Goal: Ask a question

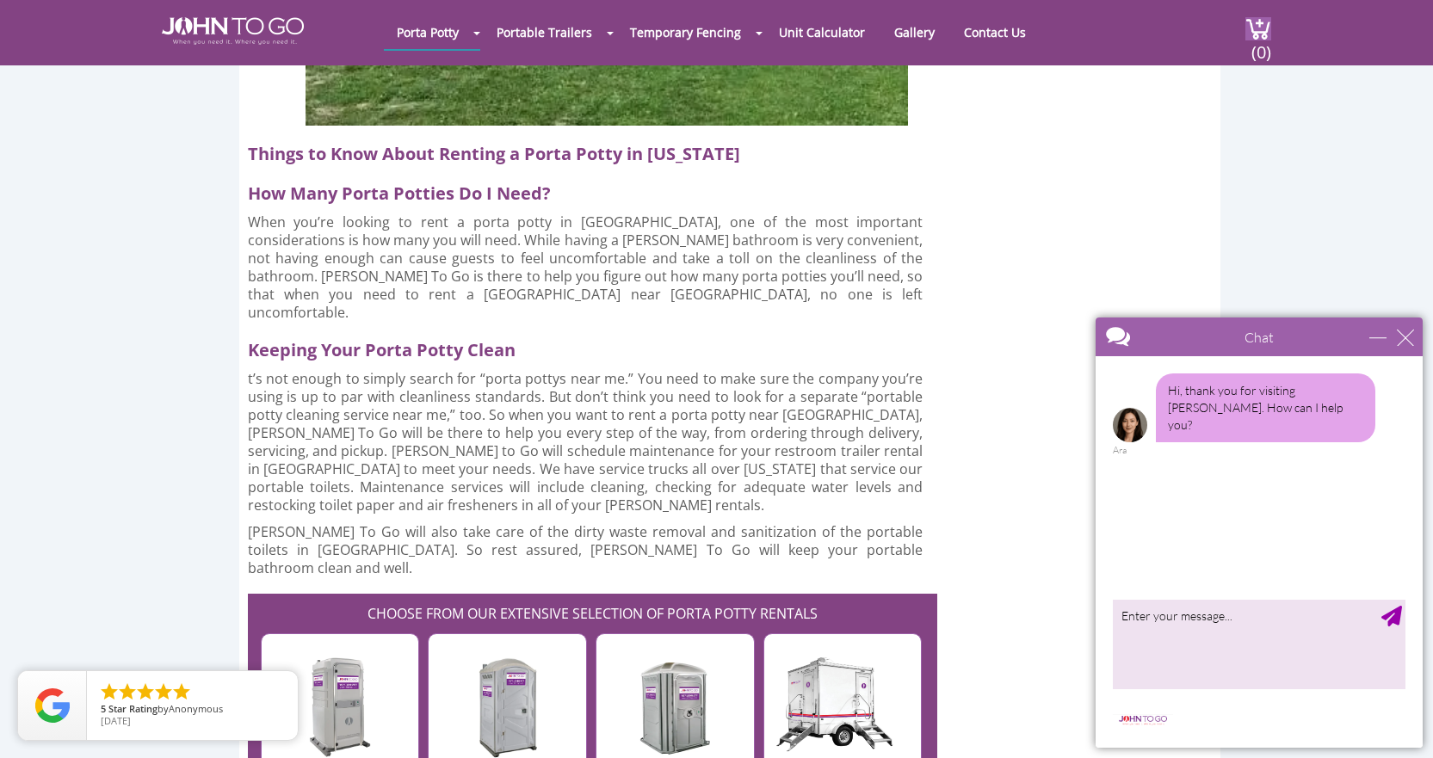
scroll to position [4388, 0]
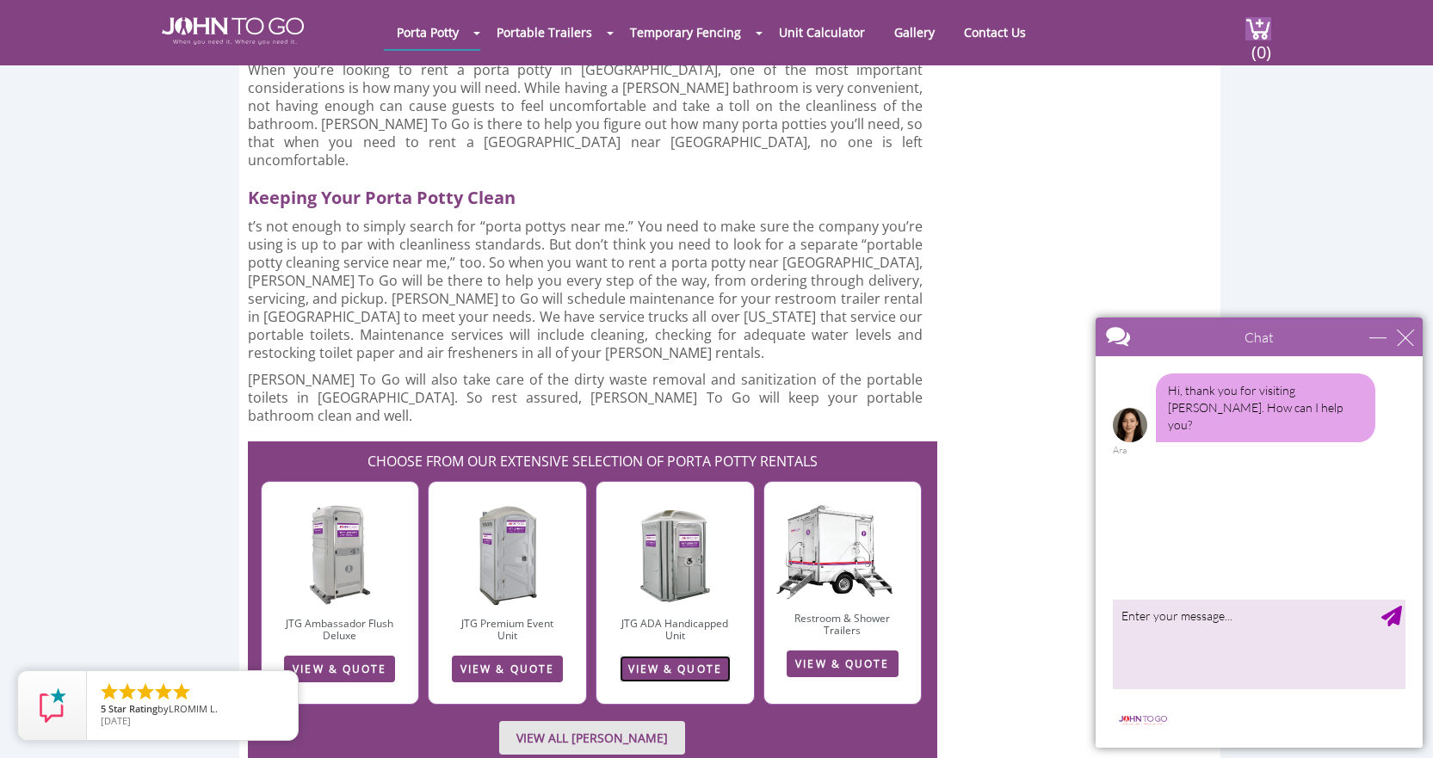
click at [691, 656] on link "VIEW & QUOTE" at bounding box center [674, 669] width 111 height 27
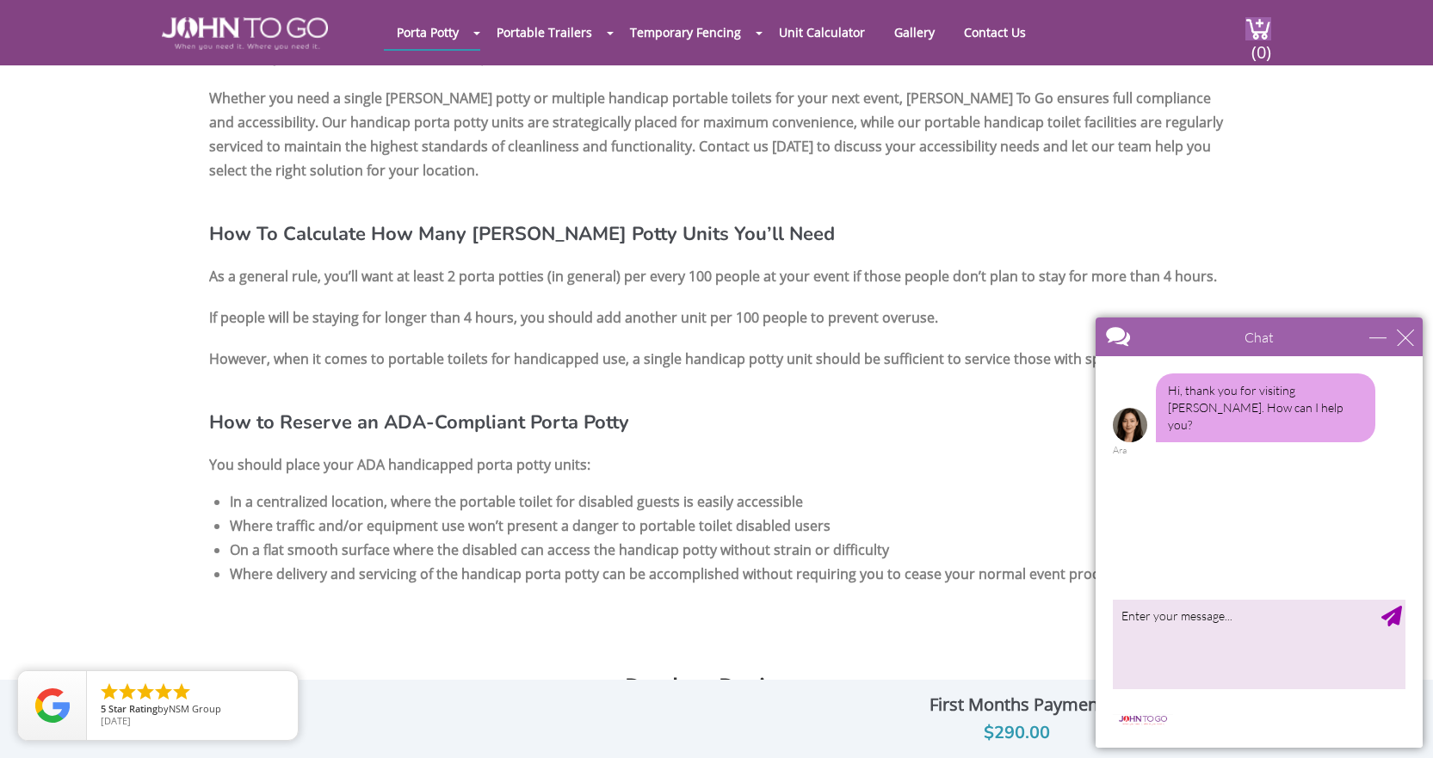
scroll to position [2989, 0]
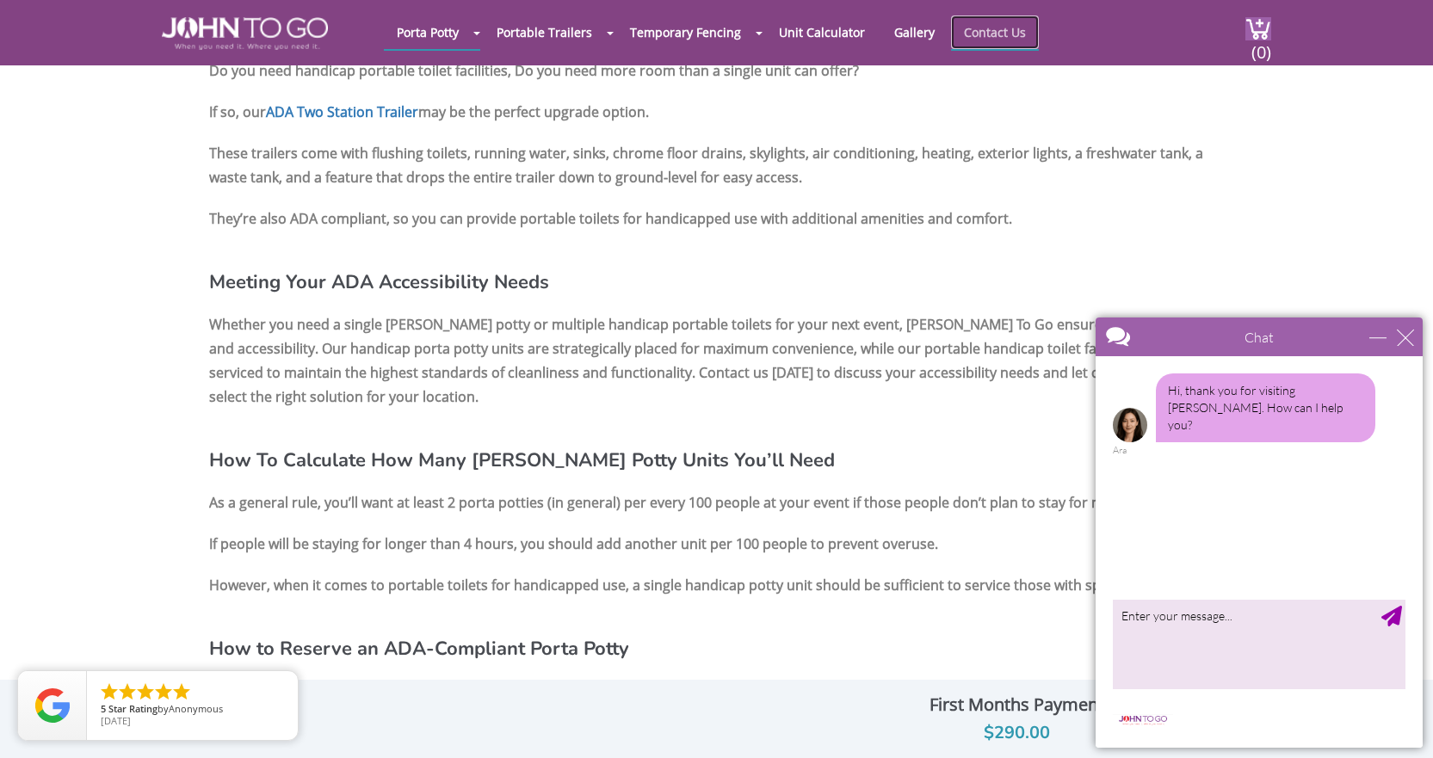
click at [966, 36] on link "Contact Us" at bounding box center [995, 32] width 88 height 34
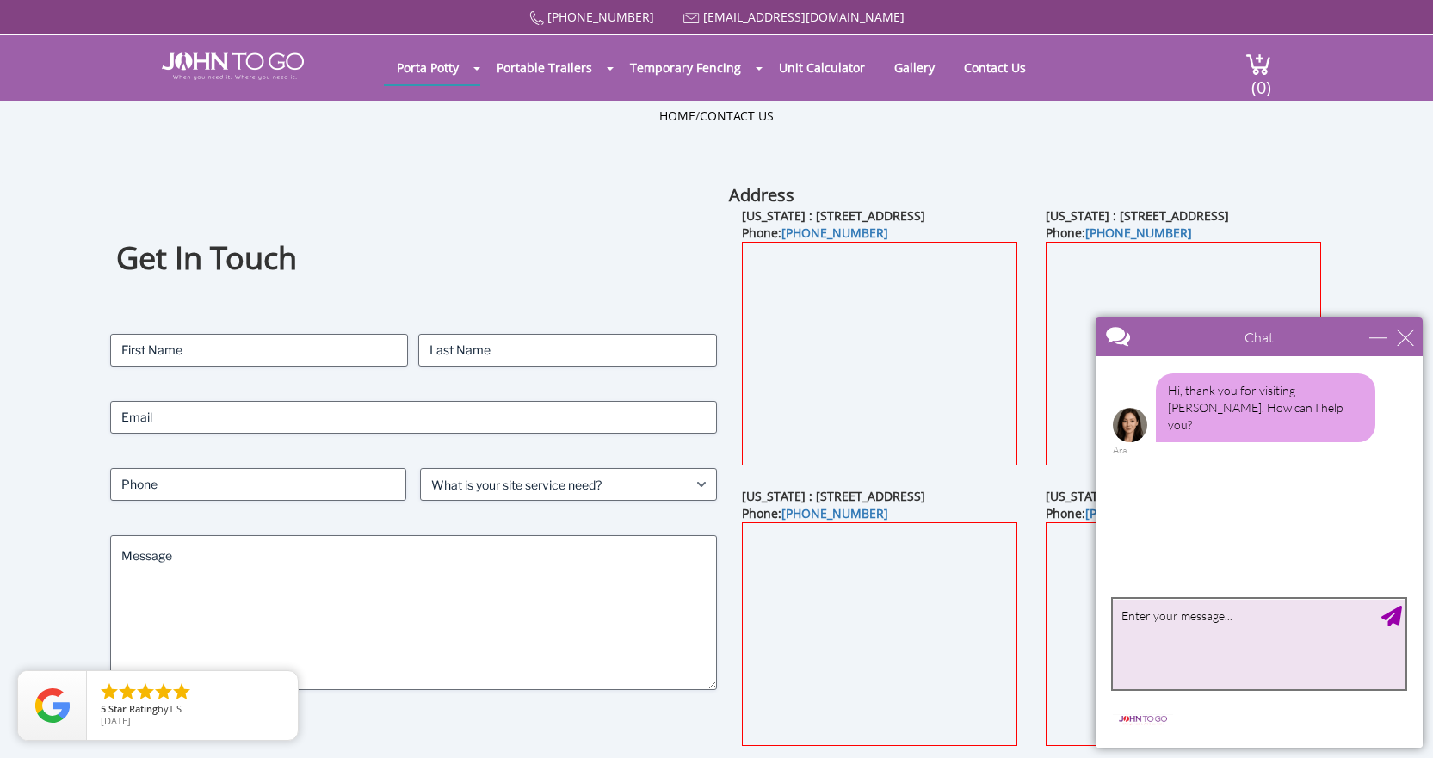
click at [1165, 628] on textarea "type your message" at bounding box center [1258, 644] width 293 height 90
type textarea "C"
click at [1285, 619] on textarea "Do you rent them daily versus mnthly?" at bounding box center [1258, 644] width 293 height 90
type textarea "Do you rent them daily versus monthly?"
click at [1388, 619] on div "Send Message" at bounding box center [1391, 616] width 21 height 21
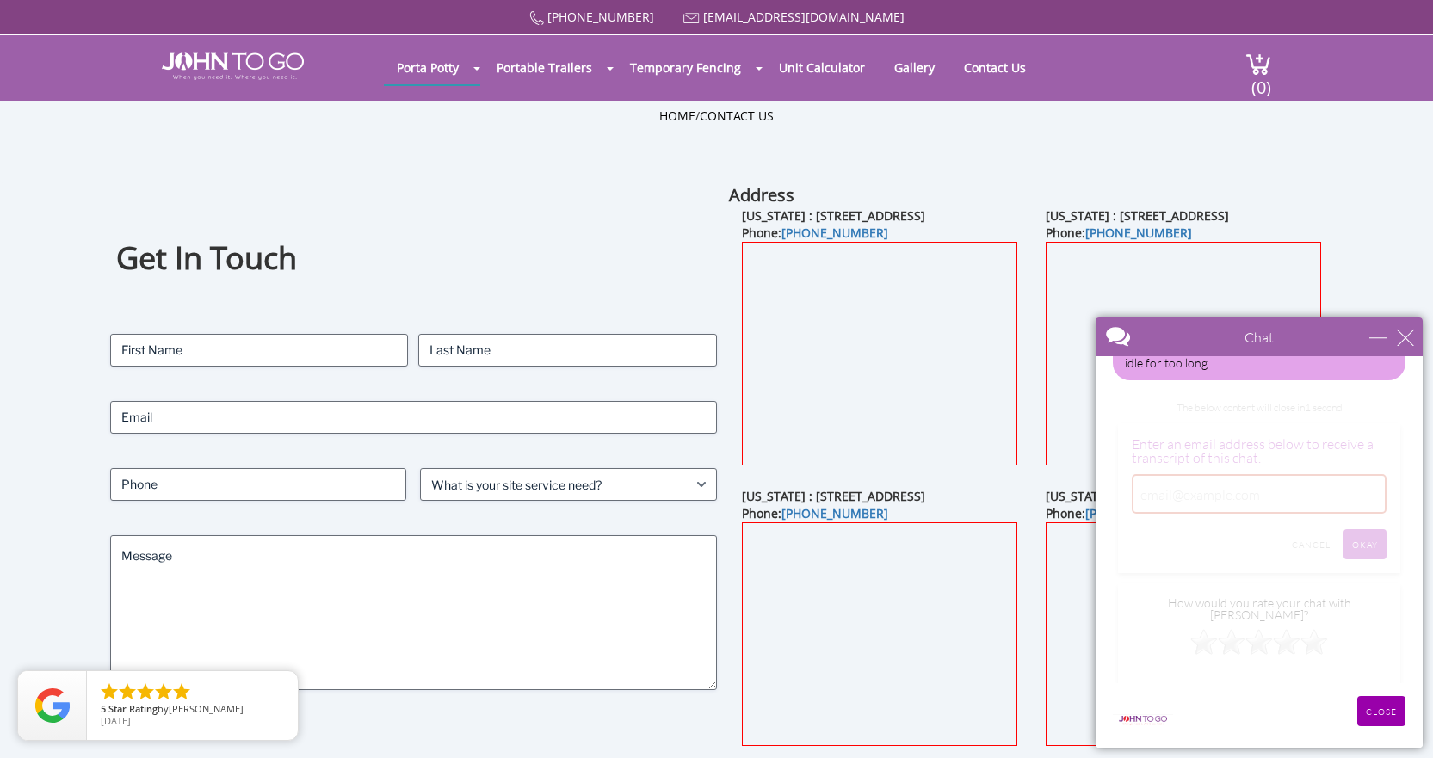
scroll to position [75, 0]
